Goal: Information Seeking & Learning: Check status

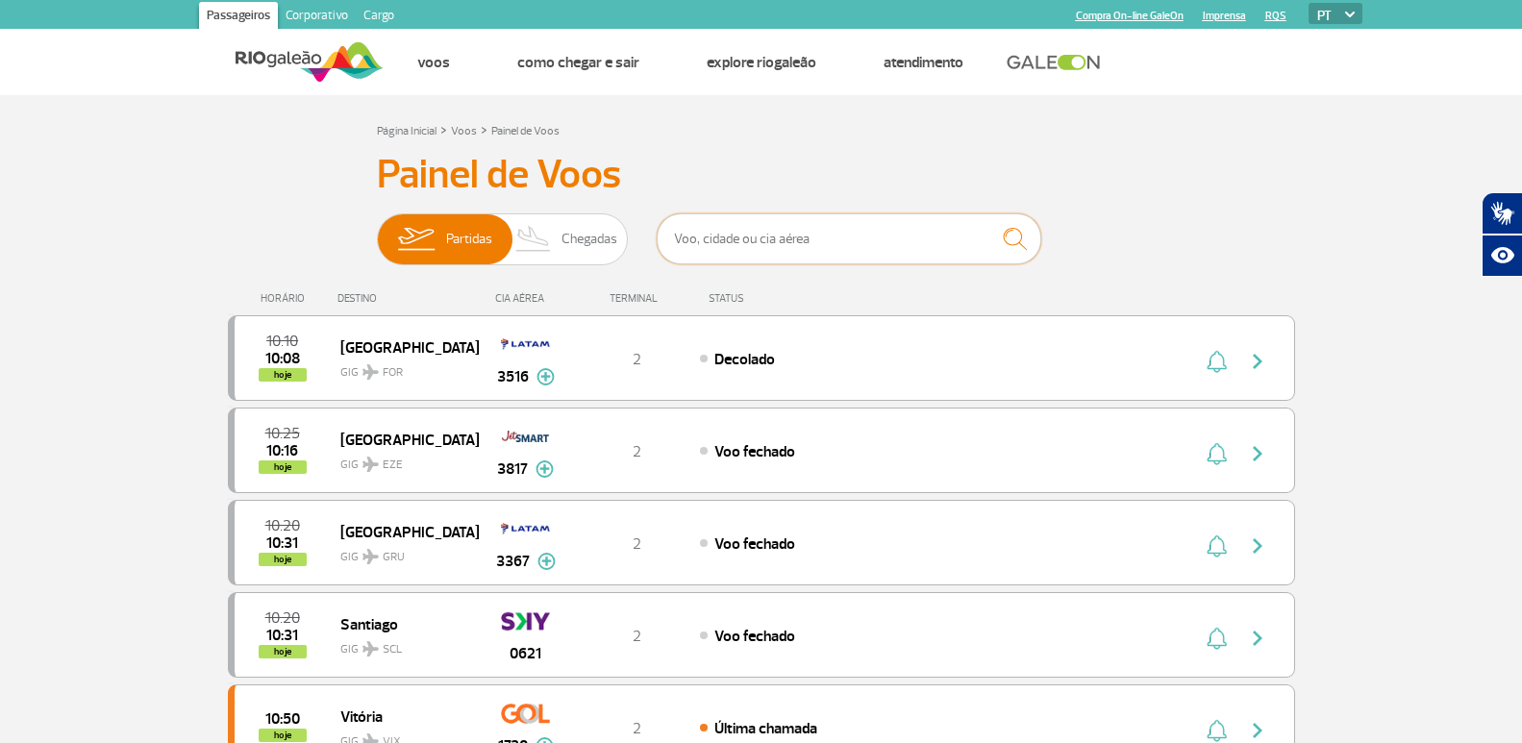
click at [751, 226] on input "text" at bounding box center [849, 238] width 385 height 51
type input "jetsmart"
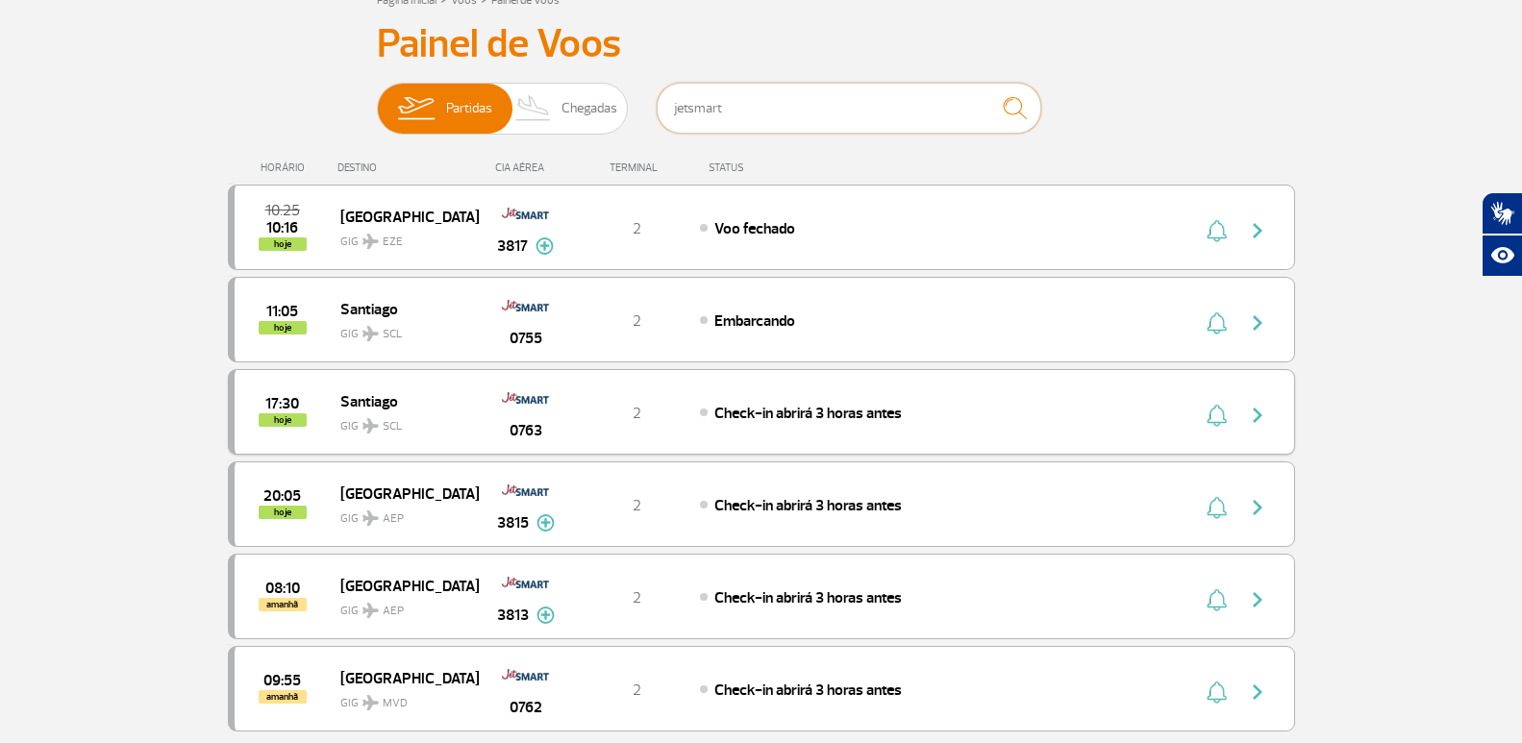
scroll to position [96, 0]
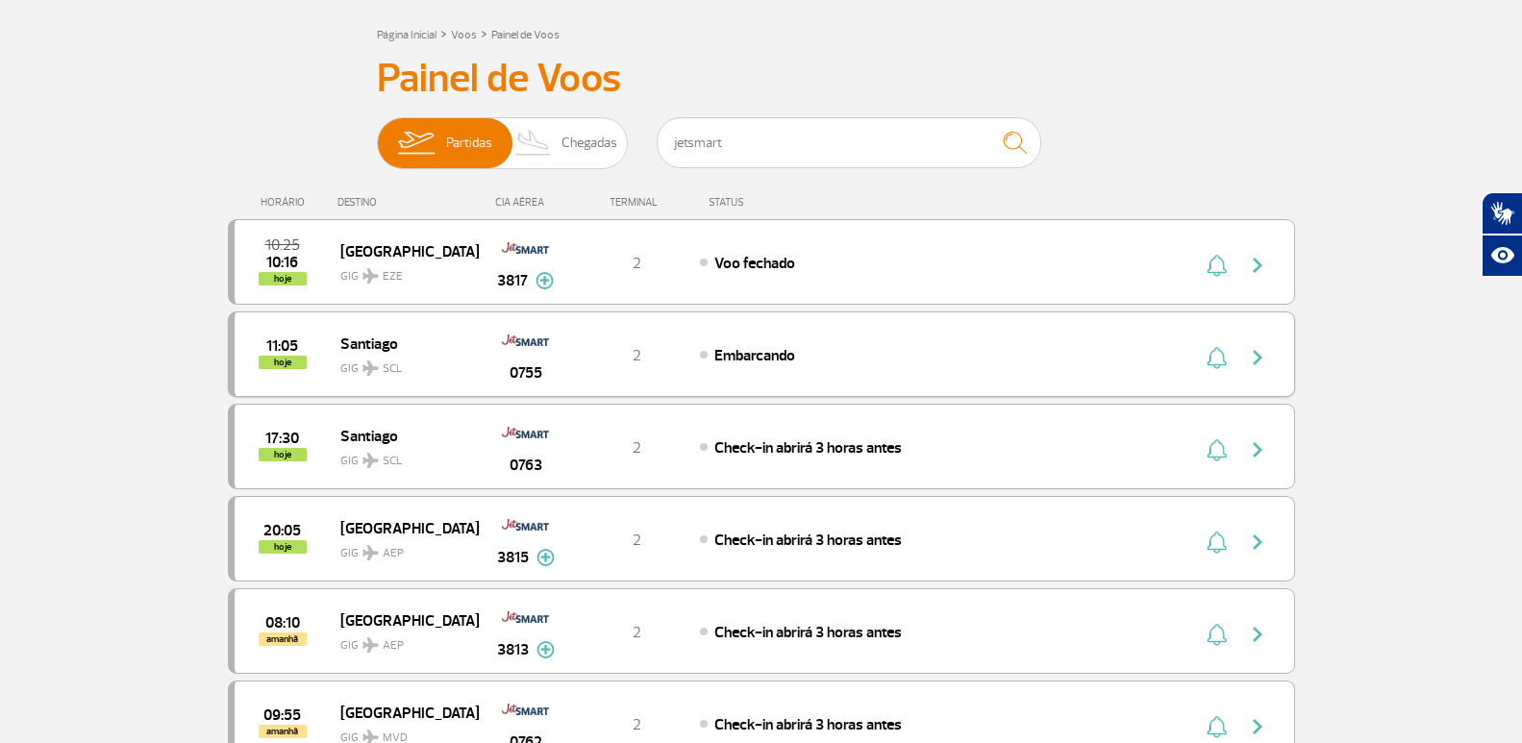
click at [661, 350] on div "2" at bounding box center [636, 354] width 127 height 21
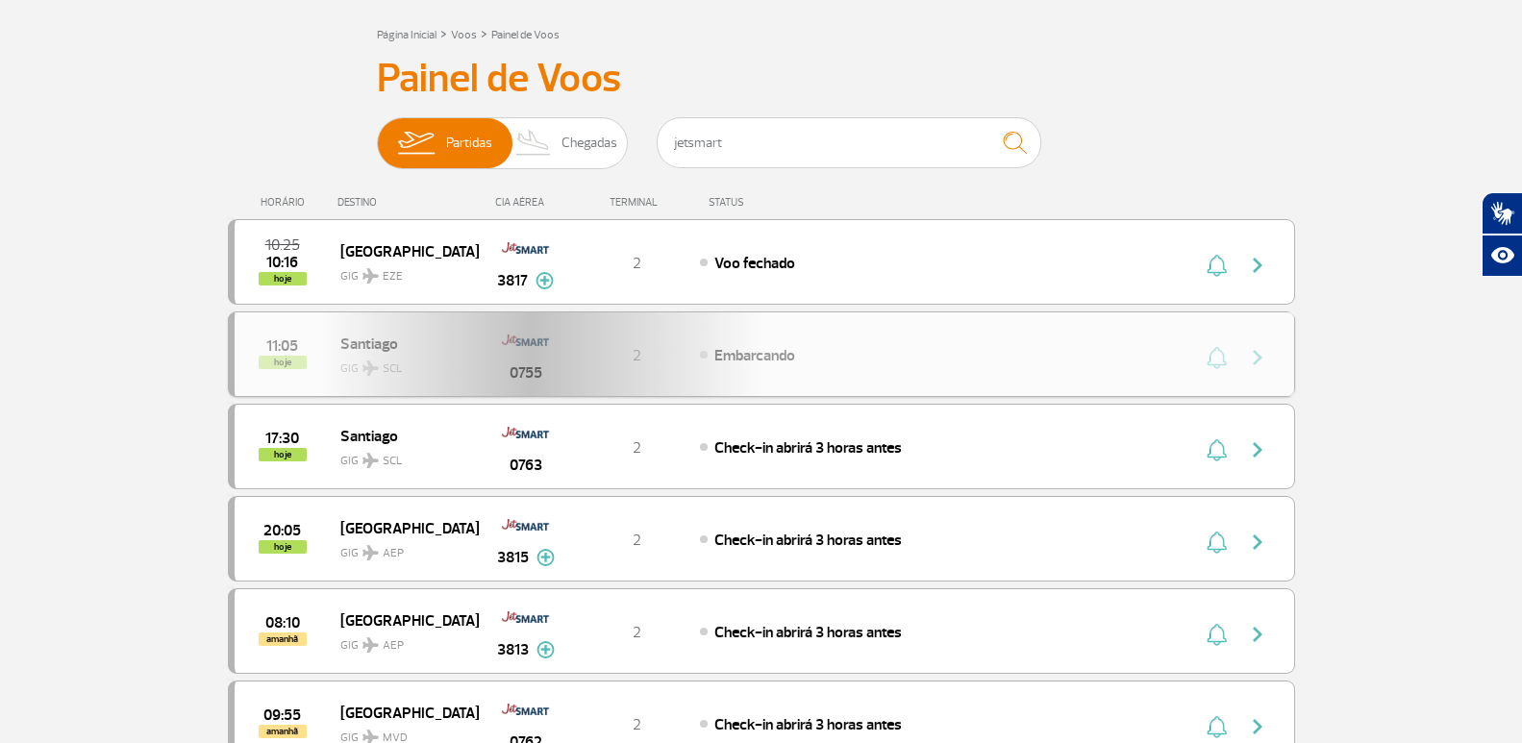
scroll to position [158, 0]
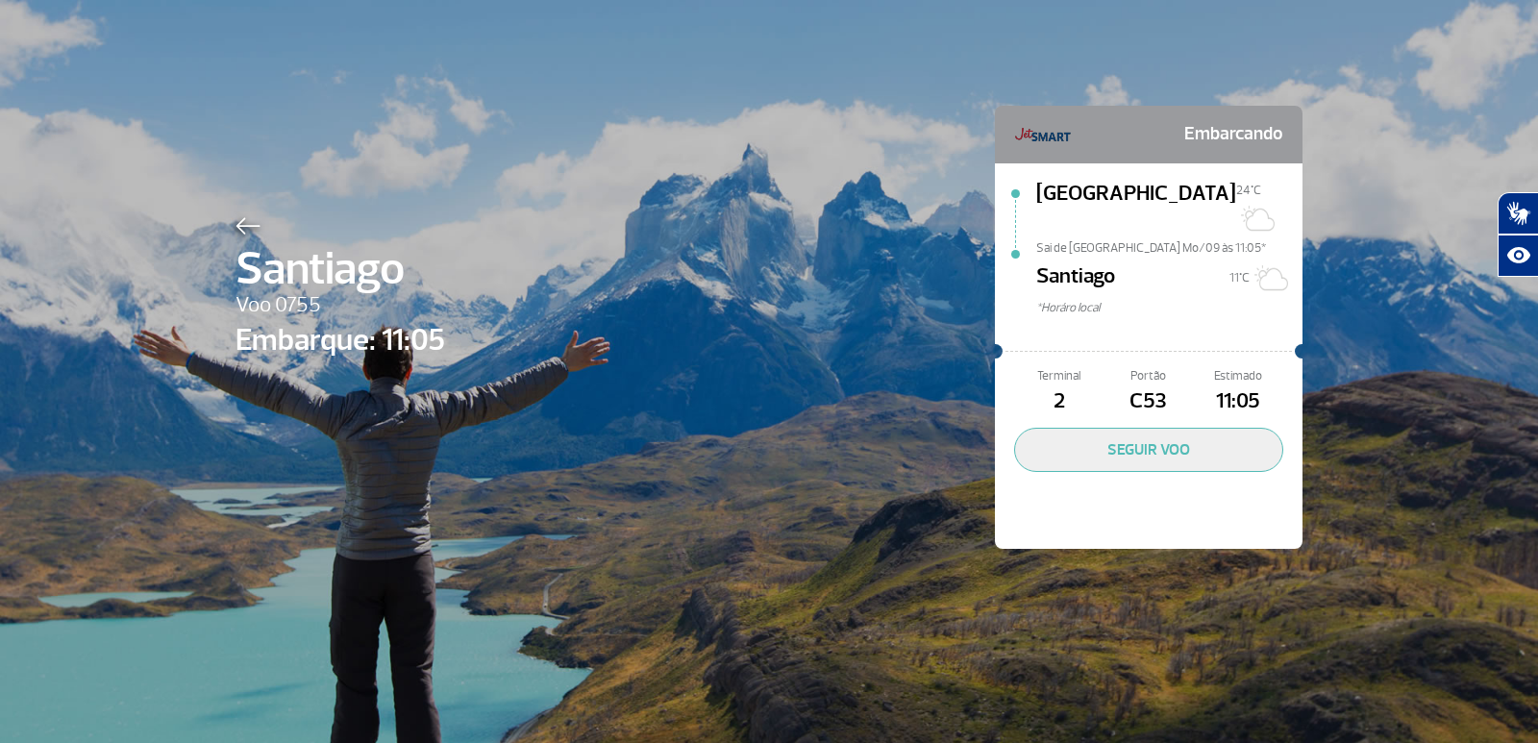
click at [251, 217] on img at bounding box center [248, 225] width 25 height 17
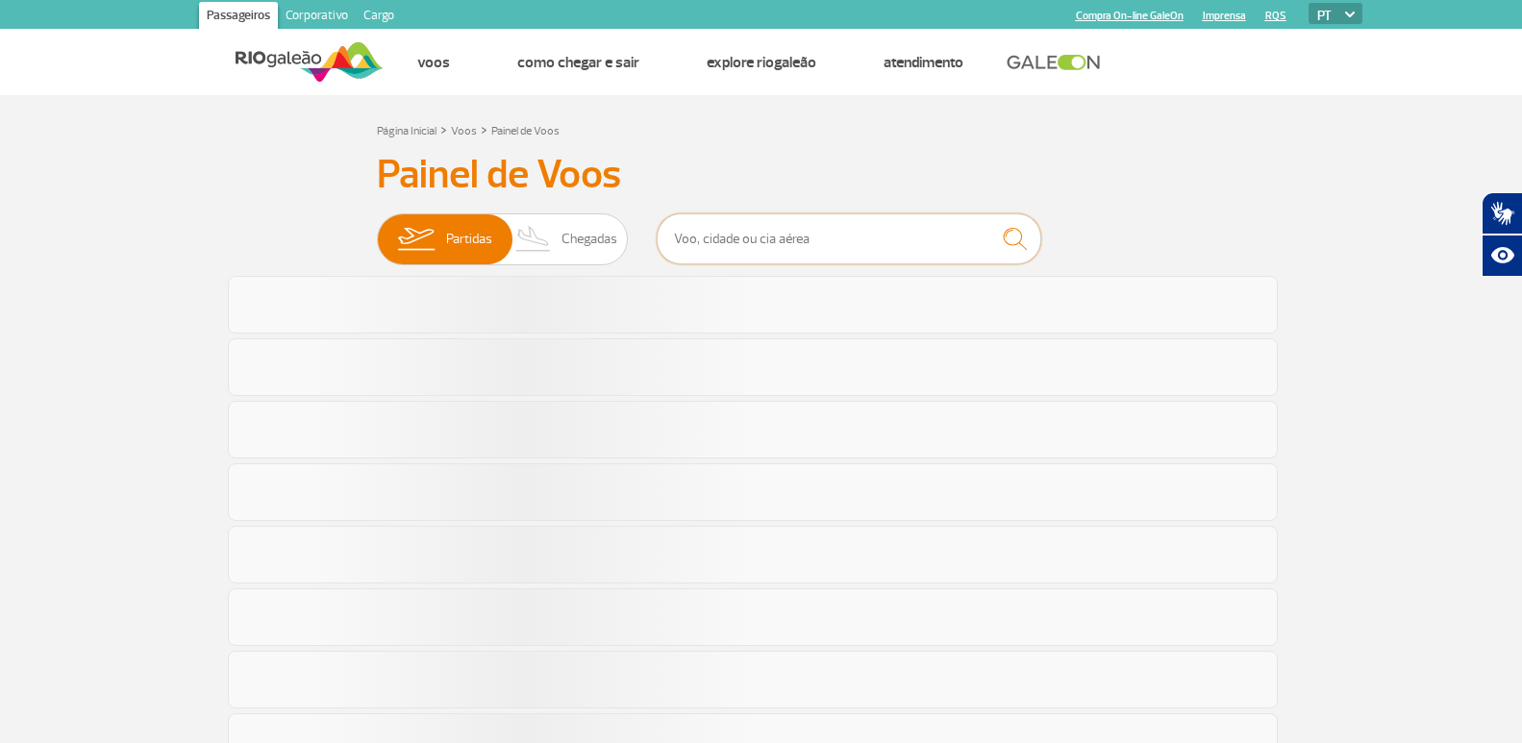
click at [762, 233] on input "text" at bounding box center [849, 238] width 385 height 51
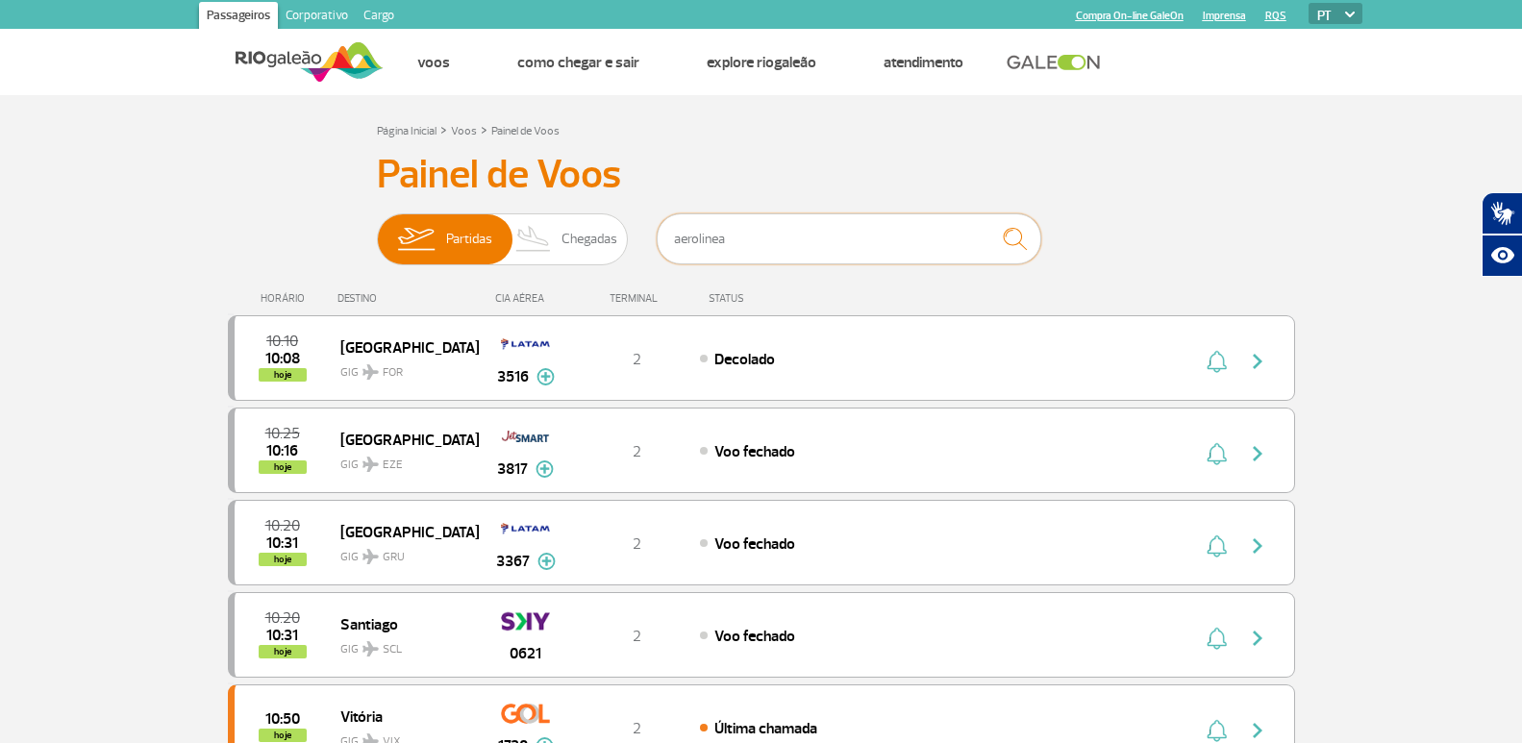
type input "aerolineas"
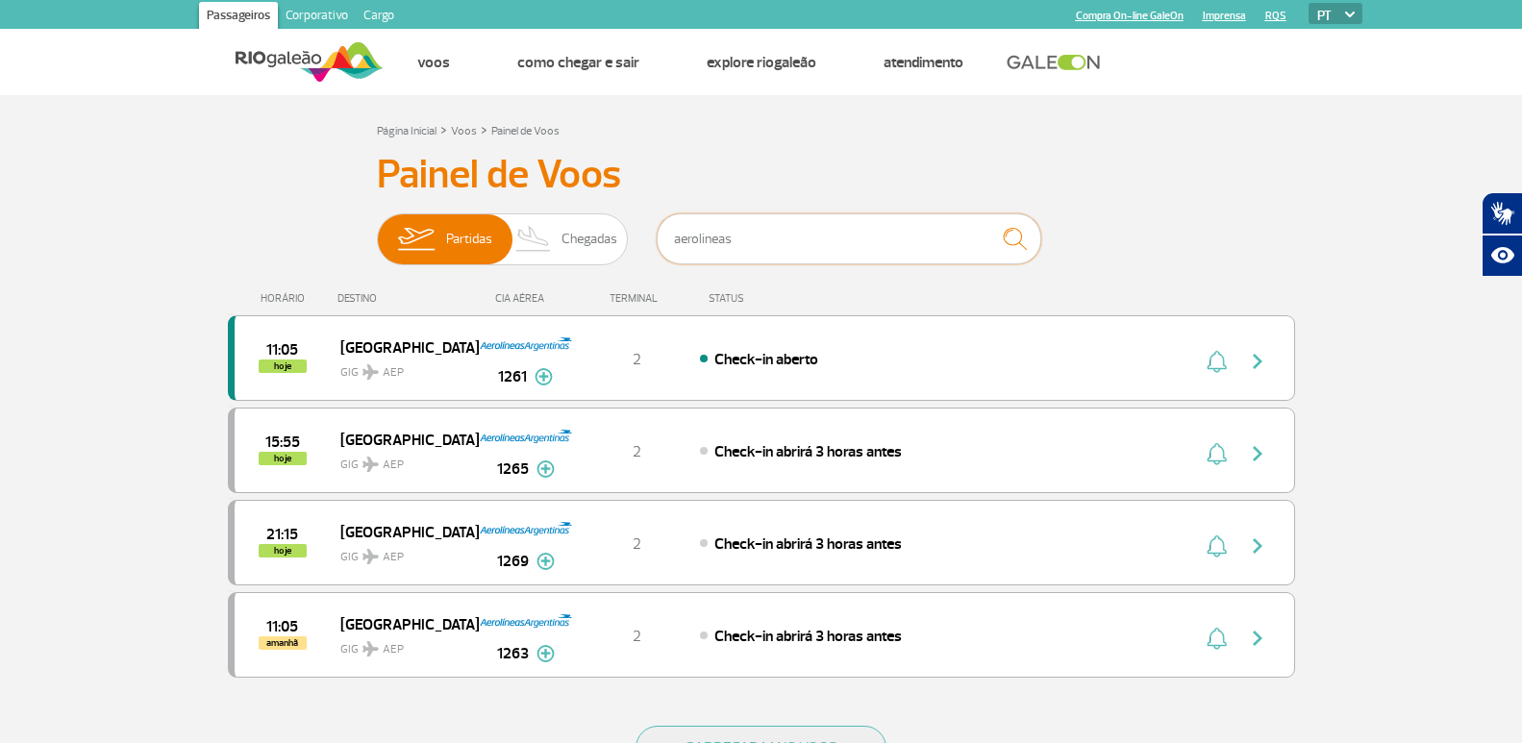
click at [732, 252] on input "aerolineas" at bounding box center [849, 238] width 385 height 51
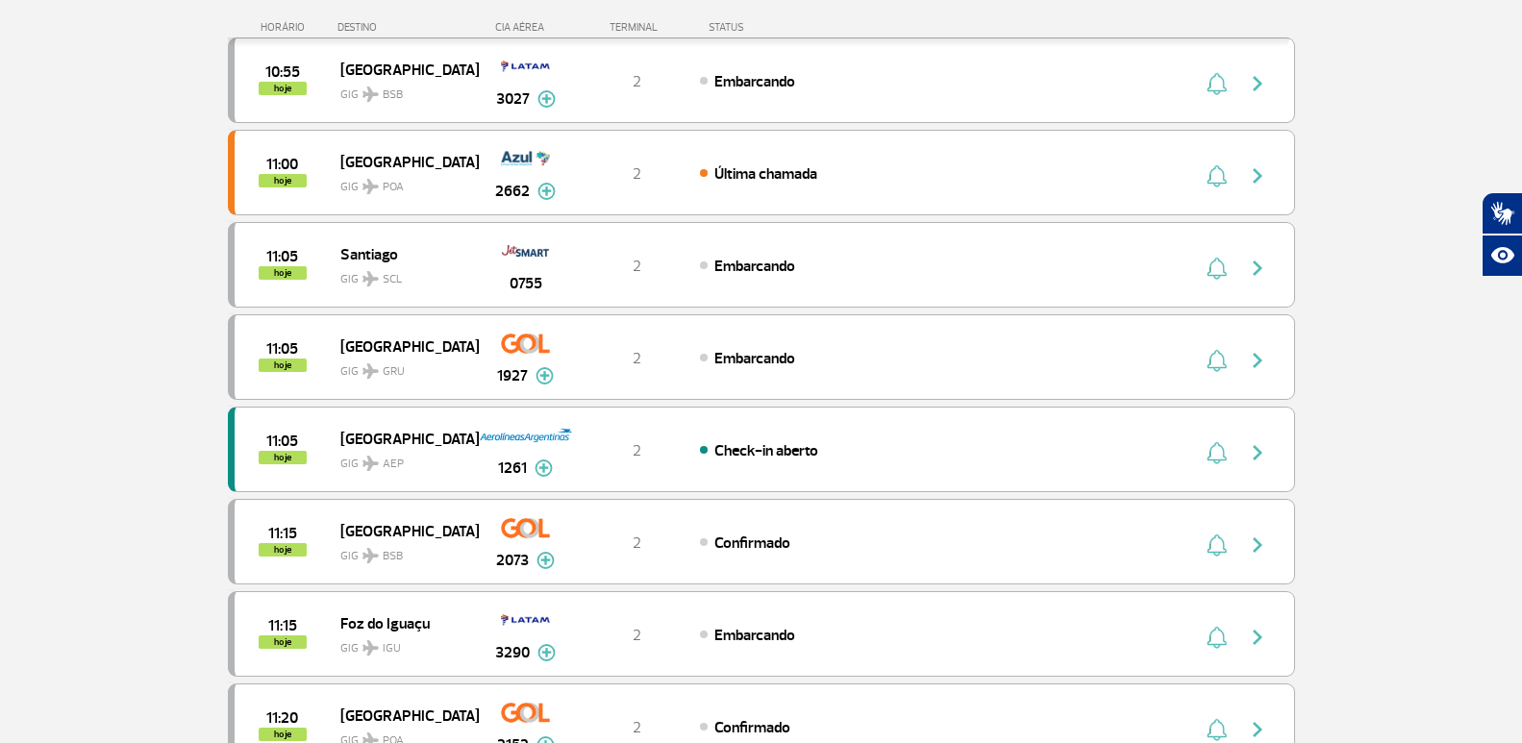
scroll to position [865, 0]
